Goal: Check status: Check status

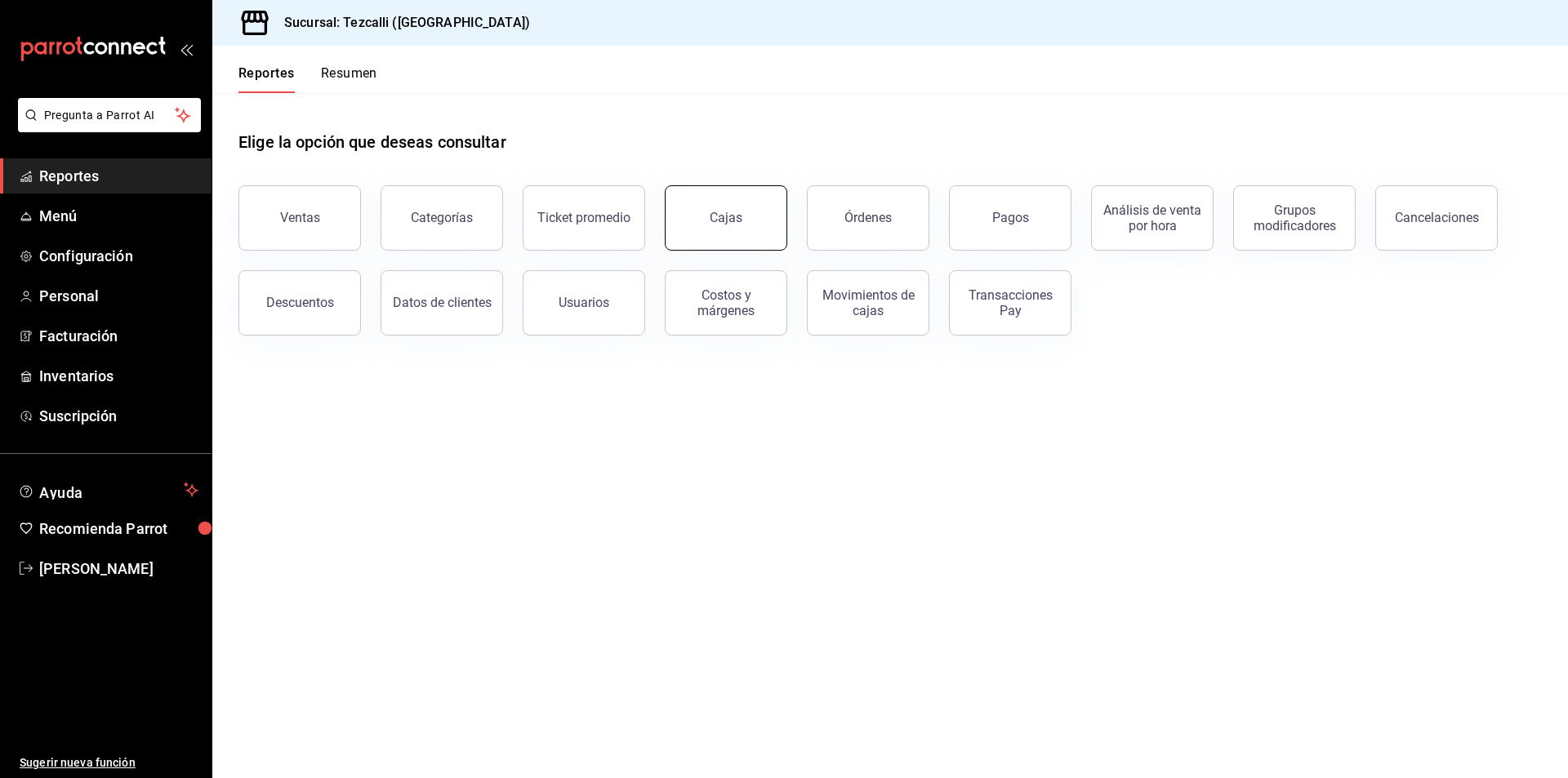
click at [742, 236] on link "Cajas" at bounding box center [726, 218] width 123 height 65
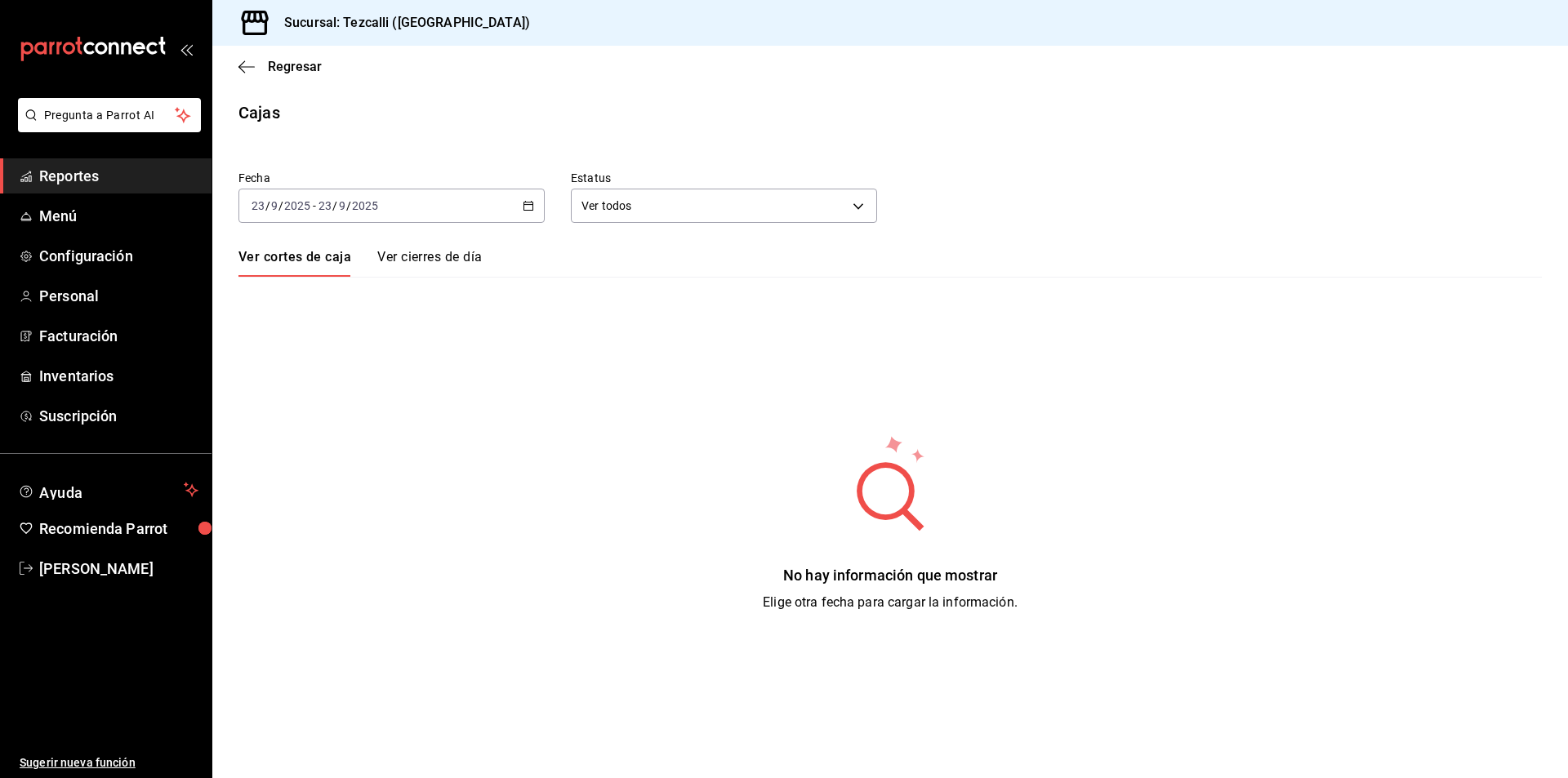
click at [434, 194] on div "[DATE] [DATE] - [DATE] [DATE]" at bounding box center [391, 206] width 306 height 34
click at [342, 422] on ul "[DATE] [DATE] Semana actual Mes actual Año actual Rango de fechas" at bounding box center [315, 346] width 154 height 222
click at [342, 423] on li "Rango de fechas" at bounding box center [315, 439] width 153 height 37
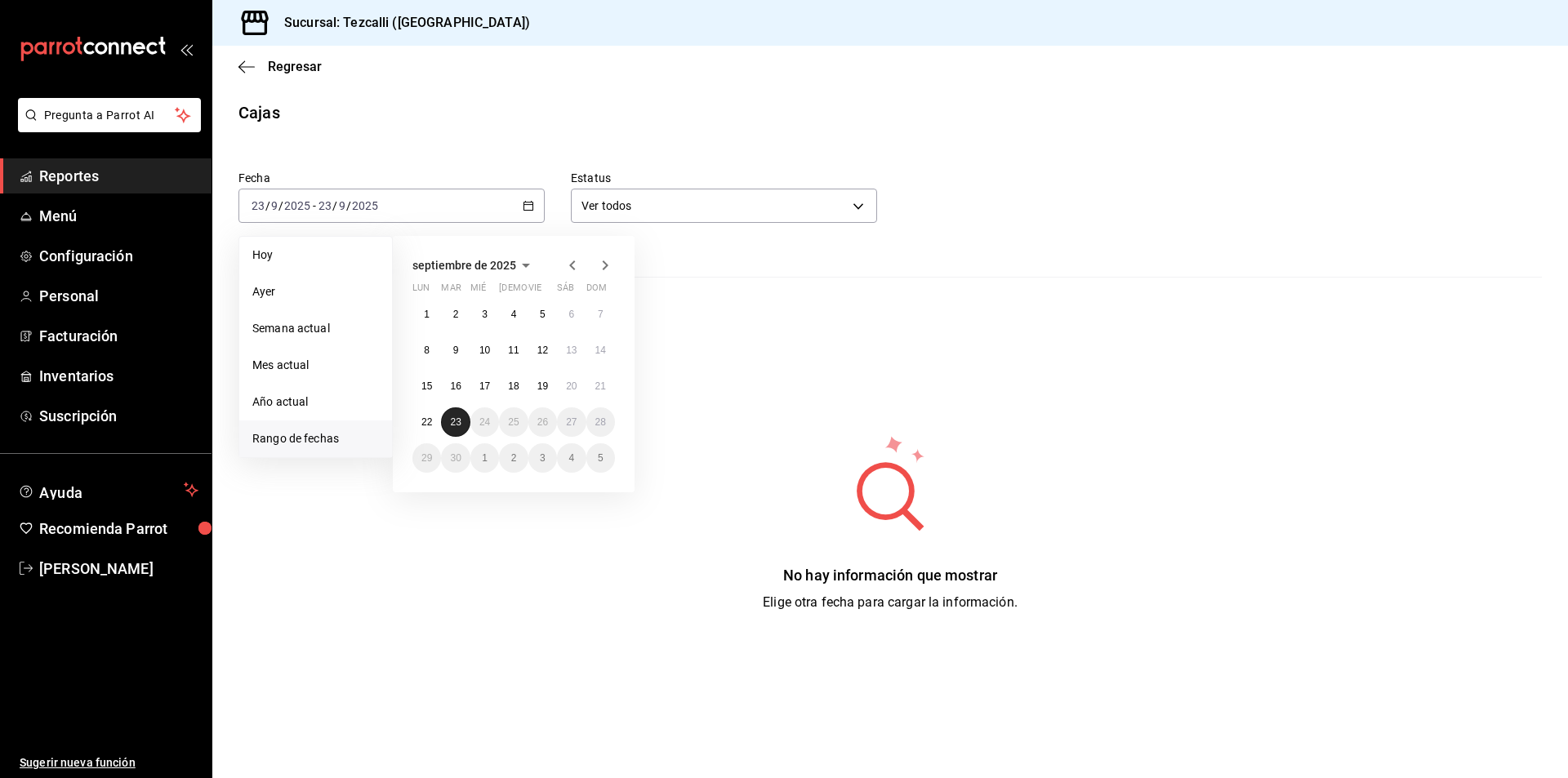
click at [458, 410] on button "23" at bounding box center [455, 422] width 28 height 29
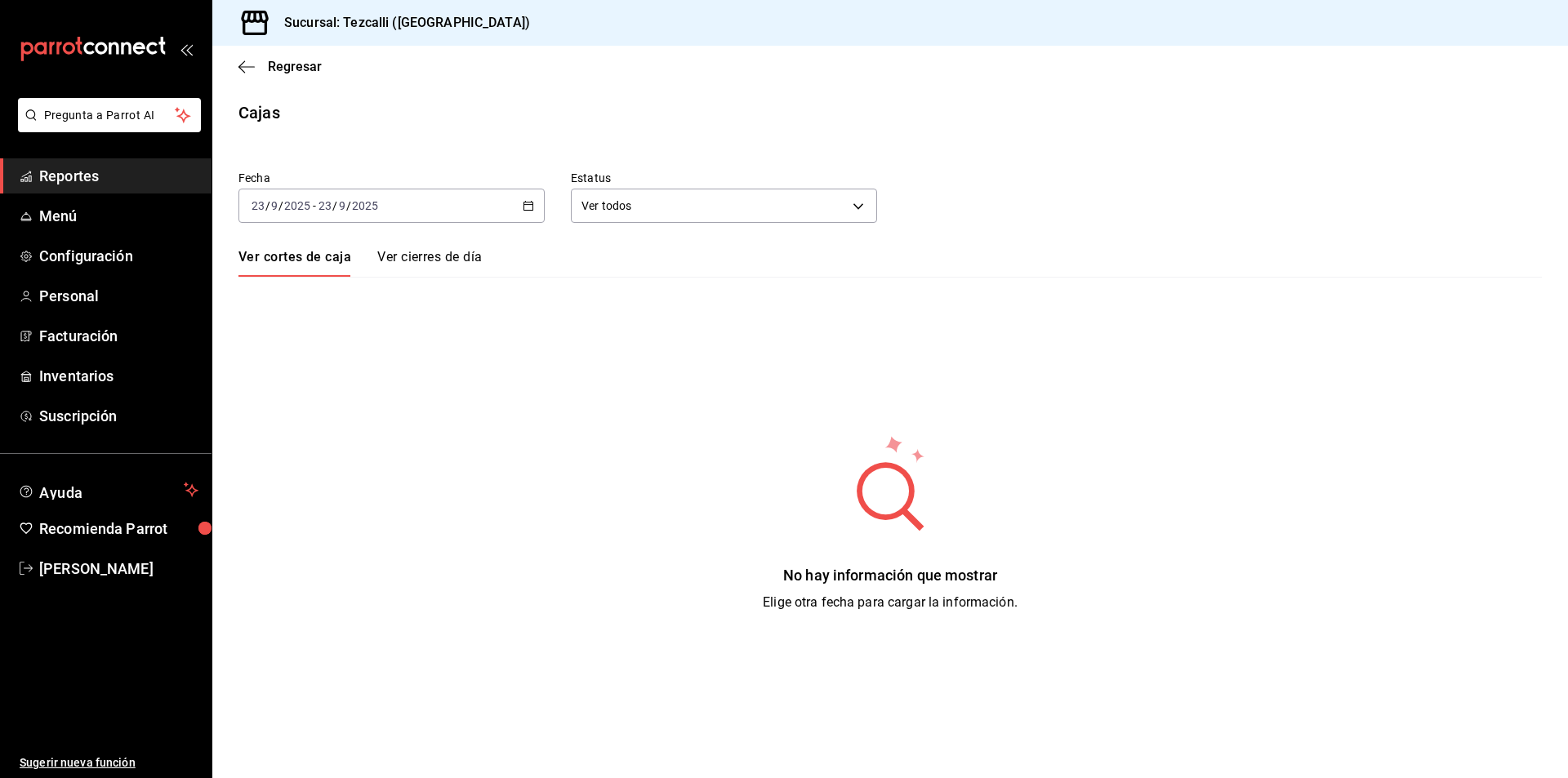
click at [447, 210] on div "[DATE] [DATE] - [DATE] [DATE]" at bounding box center [391, 206] width 306 height 34
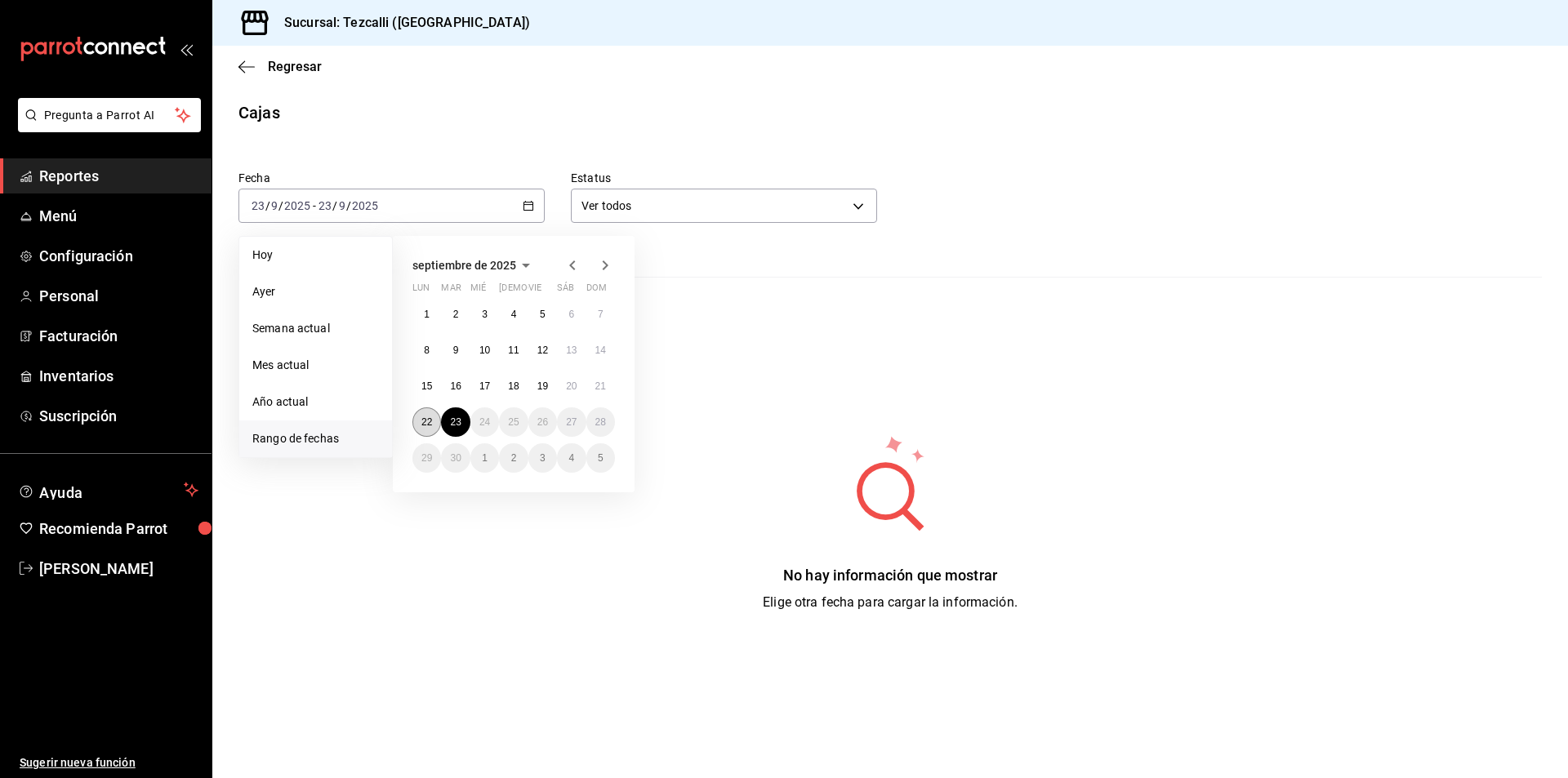
click at [426, 434] on button "22" at bounding box center [426, 422] width 28 height 29
